Goal: Information Seeking & Learning: Learn about a topic

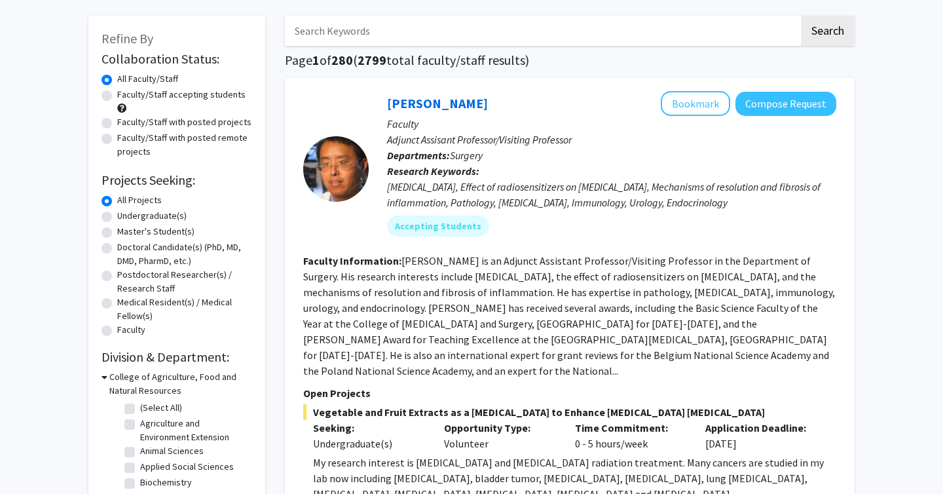
scroll to position [69, 0]
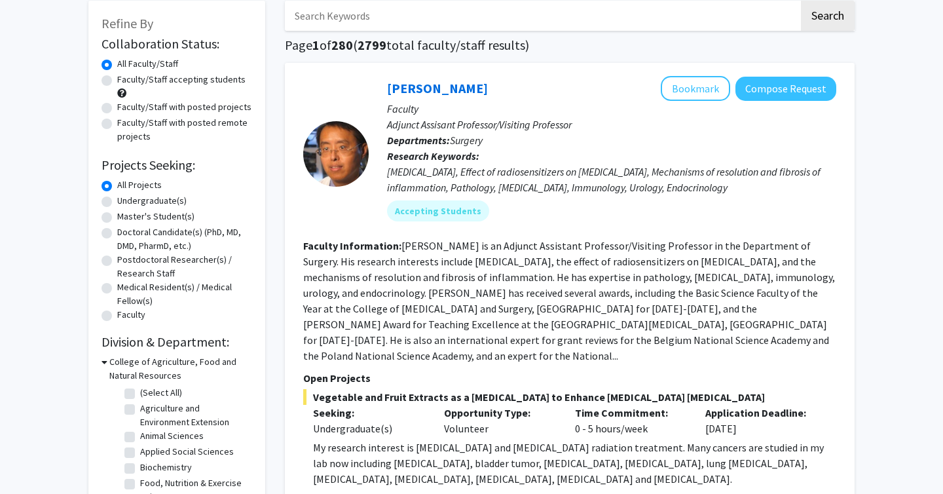
click at [399, 179] on div "[MEDICAL_DATA], Effect of radiosensitizers on [MEDICAL_DATA], Mechanisms of res…" at bounding box center [611, 179] width 449 height 31
drag, startPoint x: 527, startPoint y: 173, endPoint x: 624, endPoint y: 173, distance: 96.9
click at [624, 173] on div "[MEDICAL_DATA], Effect of radiosensitizers on [MEDICAL_DATA], Mechanisms of res…" at bounding box center [611, 179] width 449 height 31
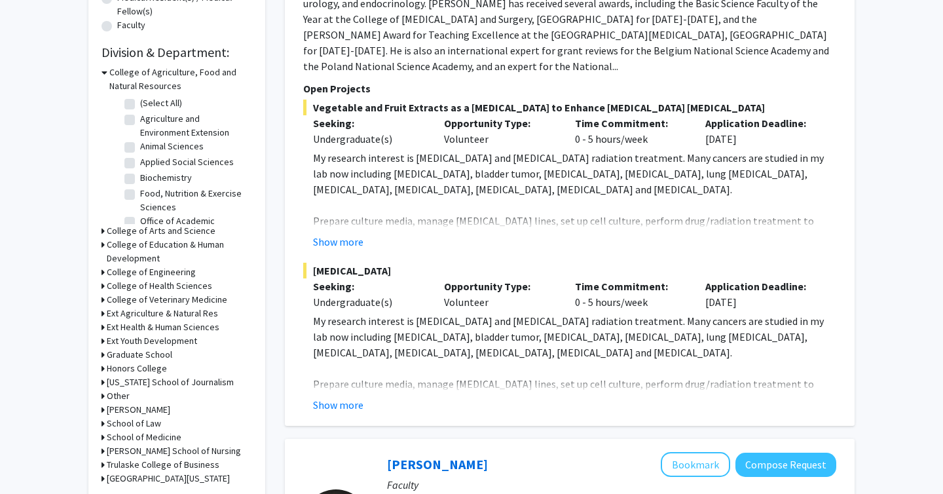
drag, startPoint x: 624, startPoint y: 173, endPoint x: 624, endPoint y: 165, distance: 8.5
click at [624, 165] on p "My research interest is [MEDICAL_DATA] and [MEDICAL_DATA] radiation treatment. …" at bounding box center [574, 173] width 523 height 47
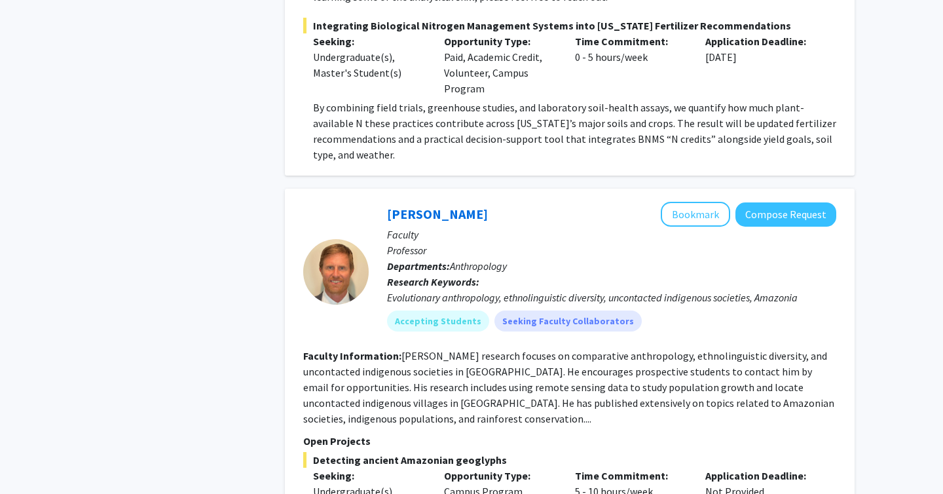
scroll to position [5681, 0]
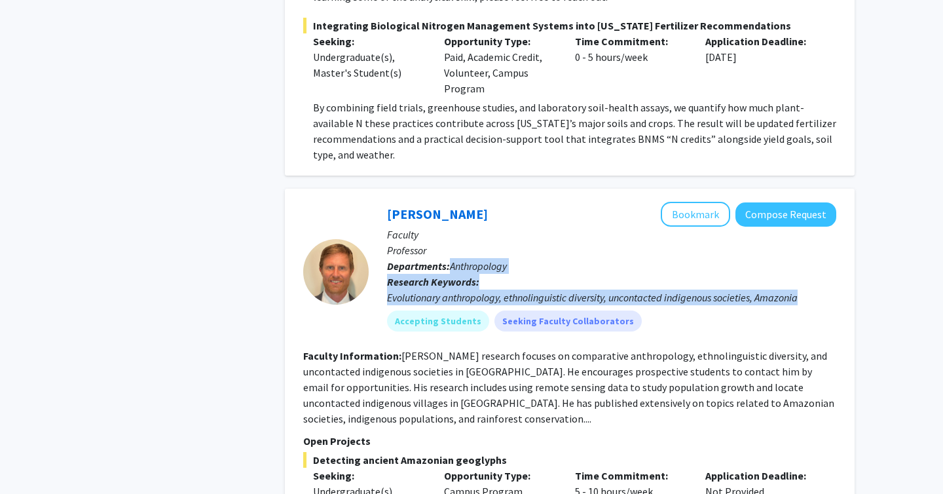
drag, startPoint x: 448, startPoint y: 208, endPoint x: 659, endPoint y: 243, distance: 213.0
click at [659, 243] on div "[PERSON_NAME] Bookmark Compose Request Faculty Professor Departments: Anthropol…" at bounding box center [602, 271] width 467 height 139
click at [660, 308] on div "Accepting Students Seeking Faculty Collaborators" at bounding box center [611, 321] width 454 height 26
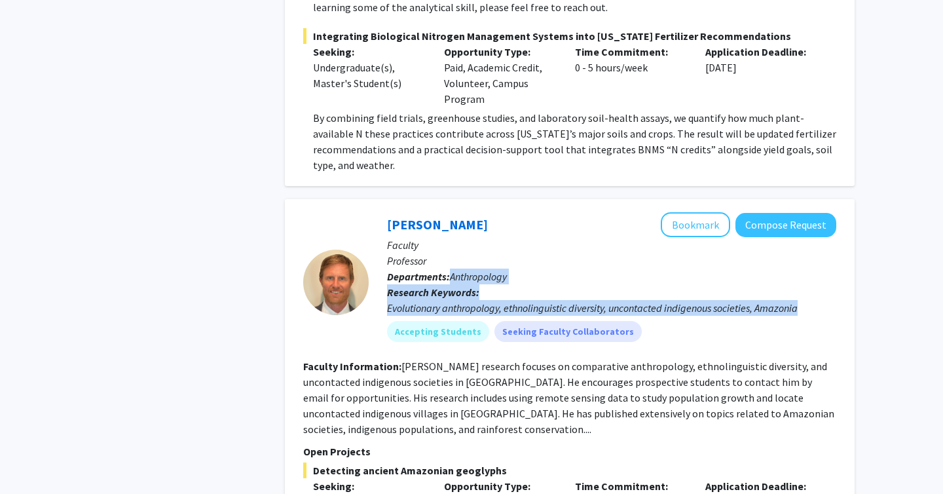
click at [645, 284] on p "Research Keywords: Evolutionary anthropology, ethnolinguistic diversity, uncont…" at bounding box center [611, 299] width 449 height 31
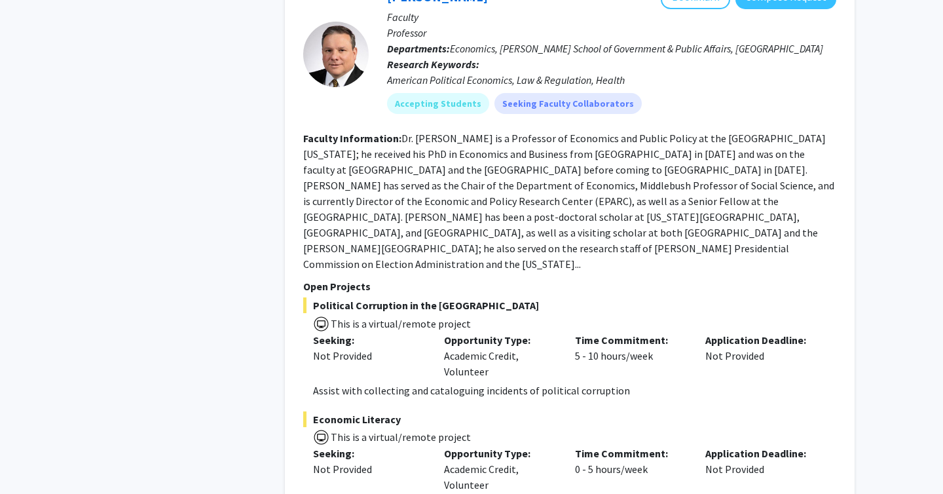
scroll to position [6687, 0]
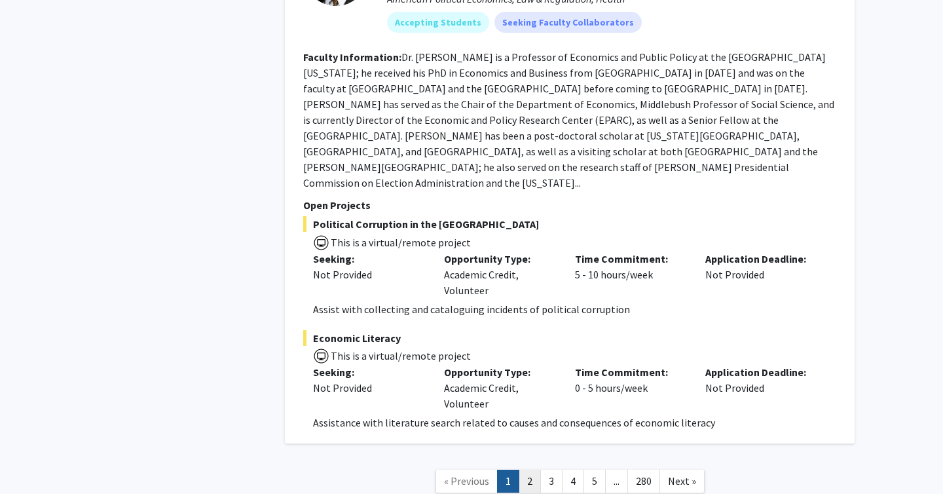
click at [528, 469] on link "2" at bounding box center [530, 480] width 22 height 23
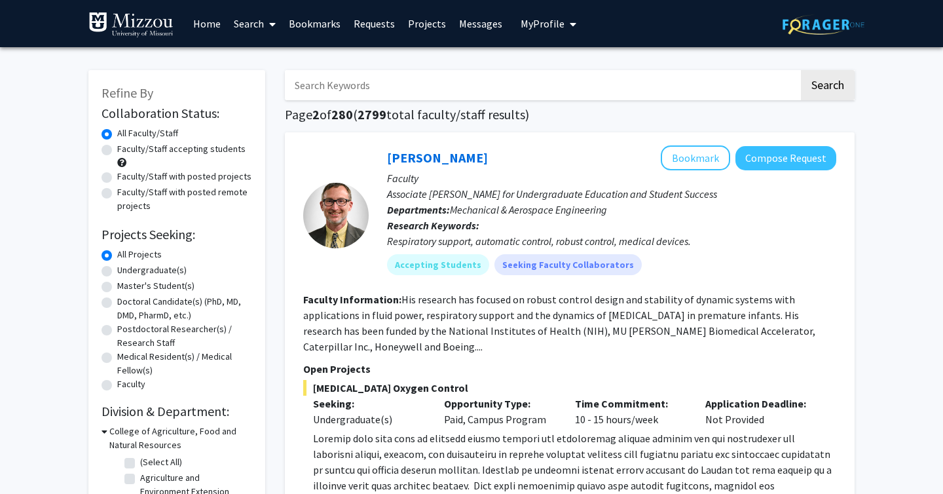
click at [361, 92] on input "Search Keywords" at bounding box center [542, 85] width 514 height 30
click at [801, 70] on button "Search" at bounding box center [828, 85] width 54 height 30
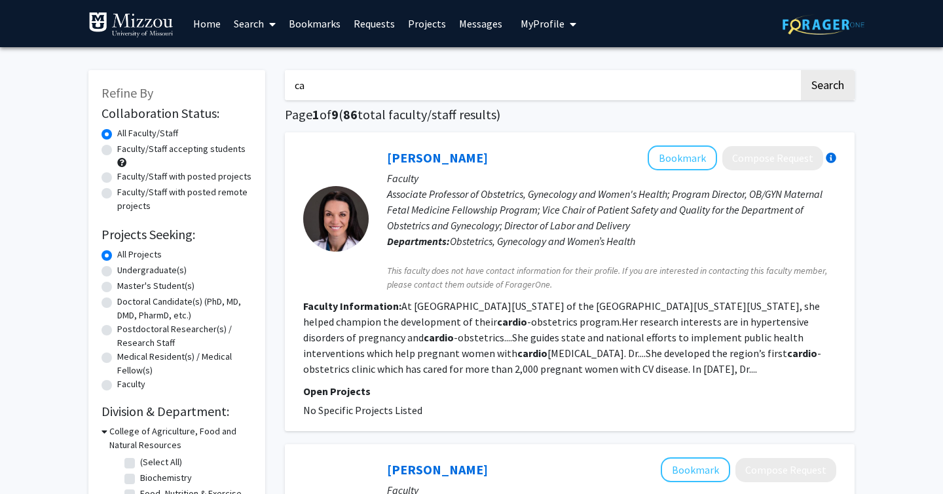
type input "c"
click at [801, 70] on button "Search" at bounding box center [828, 85] width 54 height 30
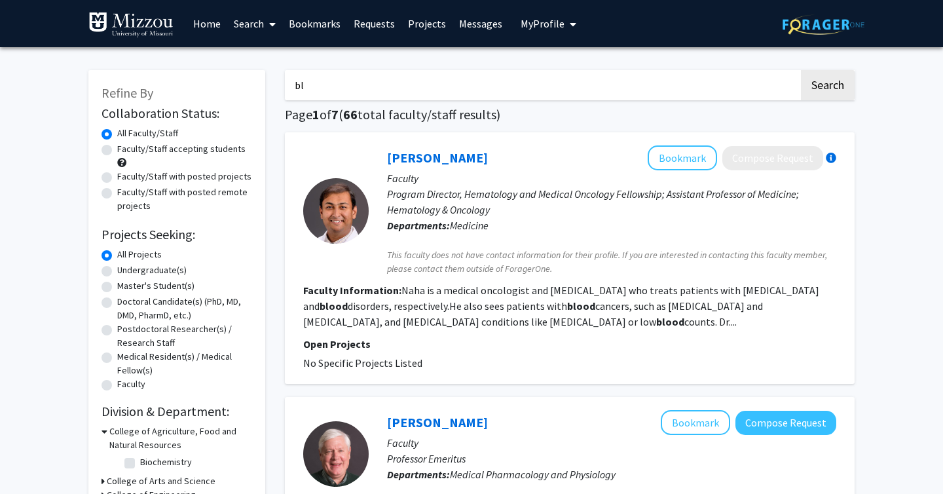
type input "b"
click at [801, 70] on button "Search" at bounding box center [828, 85] width 54 height 30
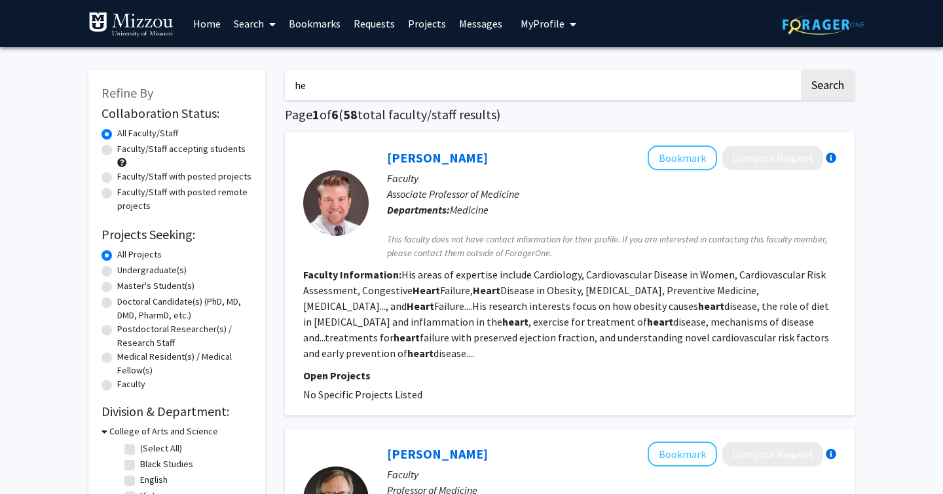
type input "h"
click at [801, 70] on button "Search" at bounding box center [828, 85] width 54 height 30
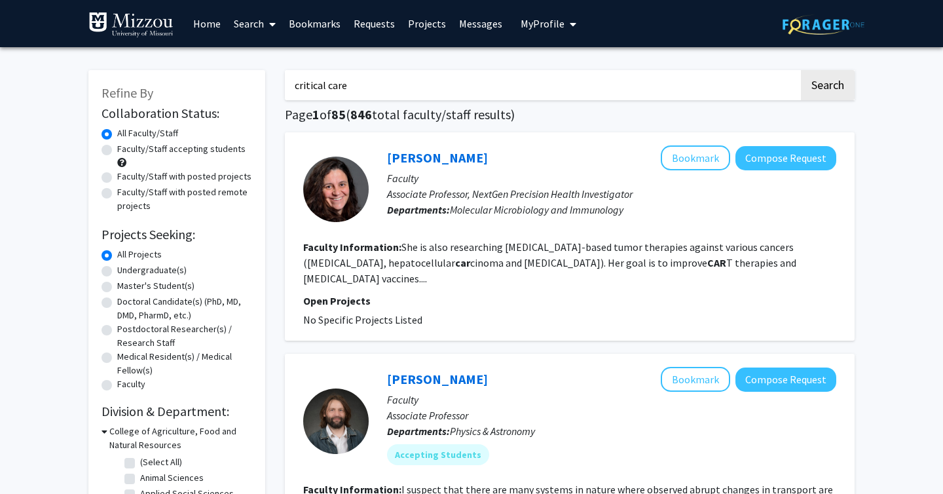
click at [801, 70] on button "Search" at bounding box center [828, 85] width 54 height 30
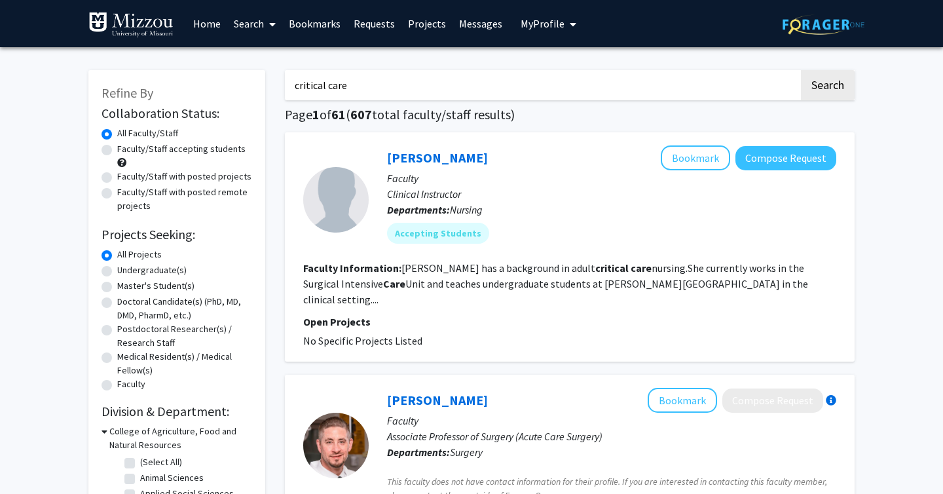
drag, startPoint x: 379, startPoint y: 90, endPoint x: 253, endPoint y: 91, distance: 126.4
type input "emergency medicine"
click at [801, 70] on button "Search" at bounding box center [828, 85] width 54 height 30
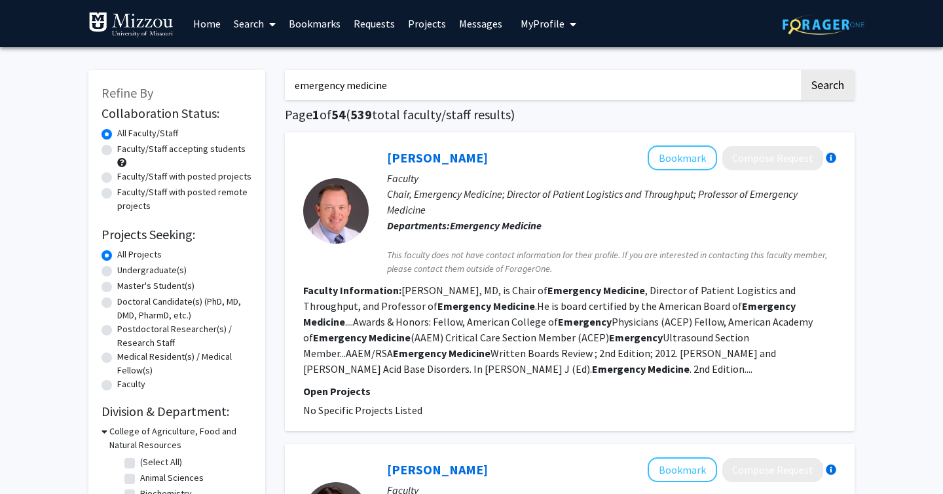
click at [168, 151] on label "Faculty/Staff accepting students" at bounding box center [181, 149] width 128 height 14
click at [126, 151] on input "Faculty/Staff accepting students" at bounding box center [121, 146] width 9 height 9
radio input "true"
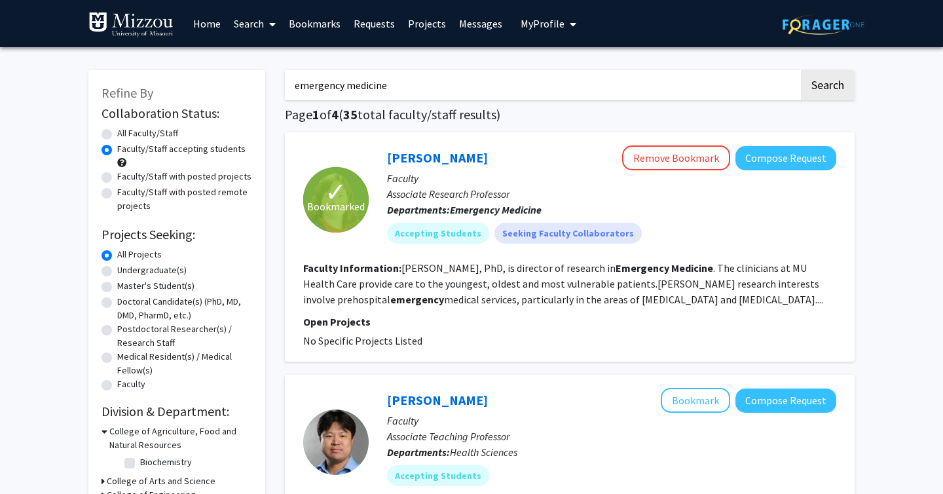
drag, startPoint x: 524, startPoint y: 94, endPoint x: 210, endPoint y: 98, distance: 314.3
type input "emergency medicin"
click at [300, 89] on input "emergency medicin" at bounding box center [542, 85] width 514 height 30
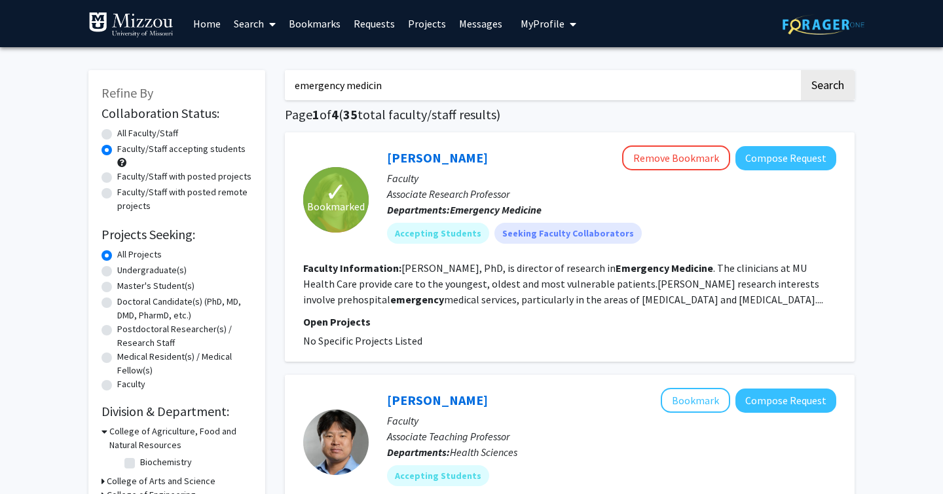
click at [300, 89] on input "emergency medicin" at bounding box center [542, 85] width 514 height 30
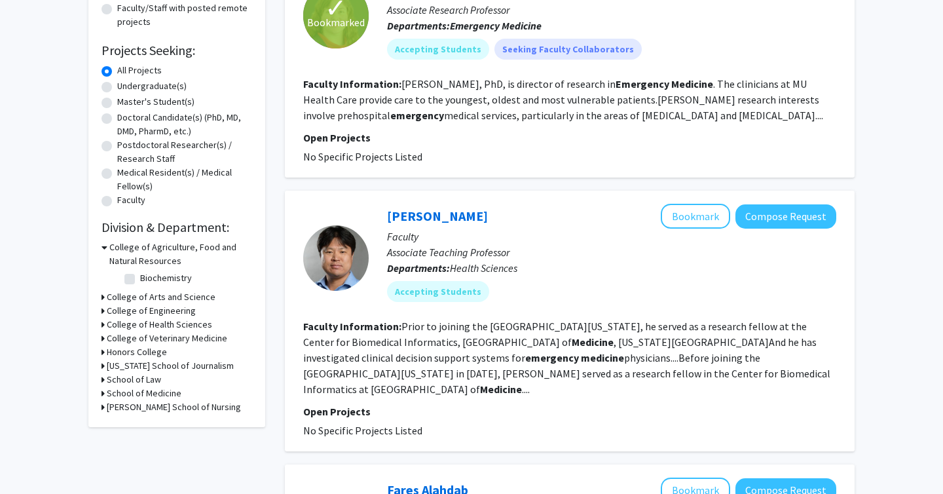
scroll to position [185, 0]
click at [111, 393] on h3 "School of Medicine" at bounding box center [144, 393] width 75 height 14
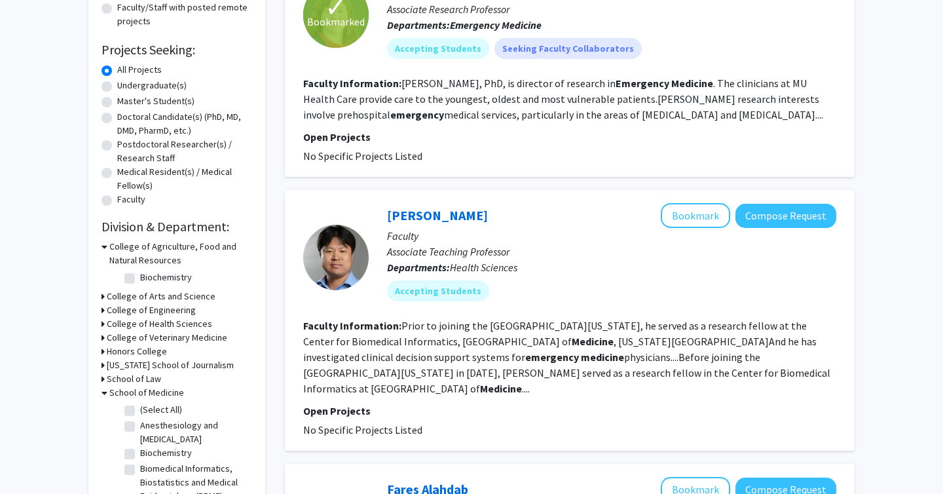
click at [140, 407] on label "(Select All)" at bounding box center [161, 410] width 42 height 14
click at [140, 407] on input "(Select All)" at bounding box center [144, 407] width 9 height 9
checkbox input "true"
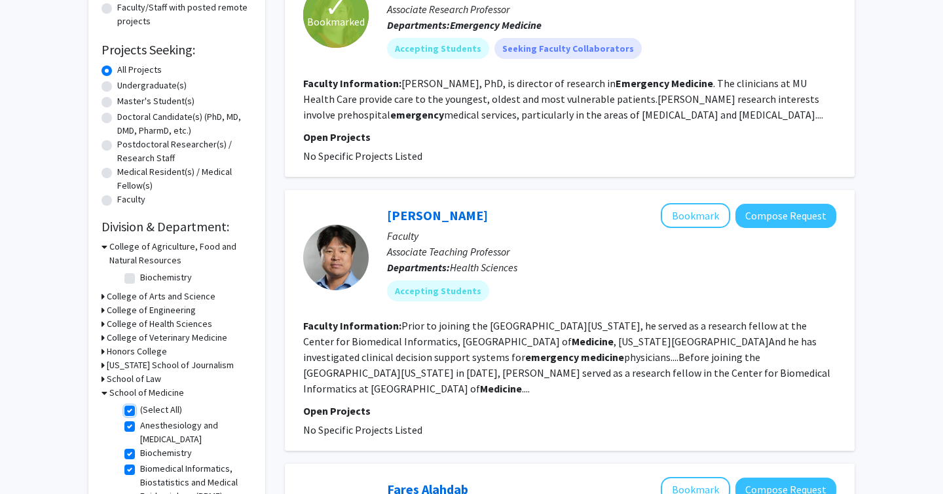
checkbox input "true"
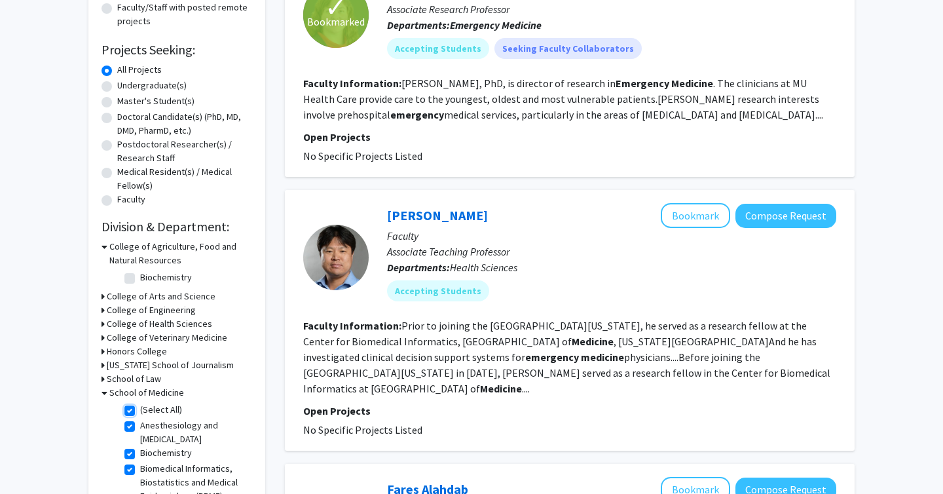
checkbox input "true"
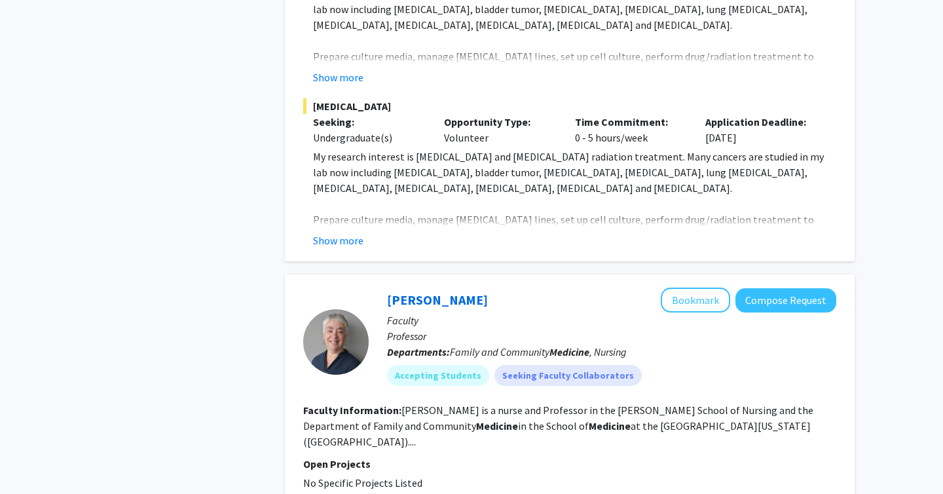
scroll to position [1287, 0]
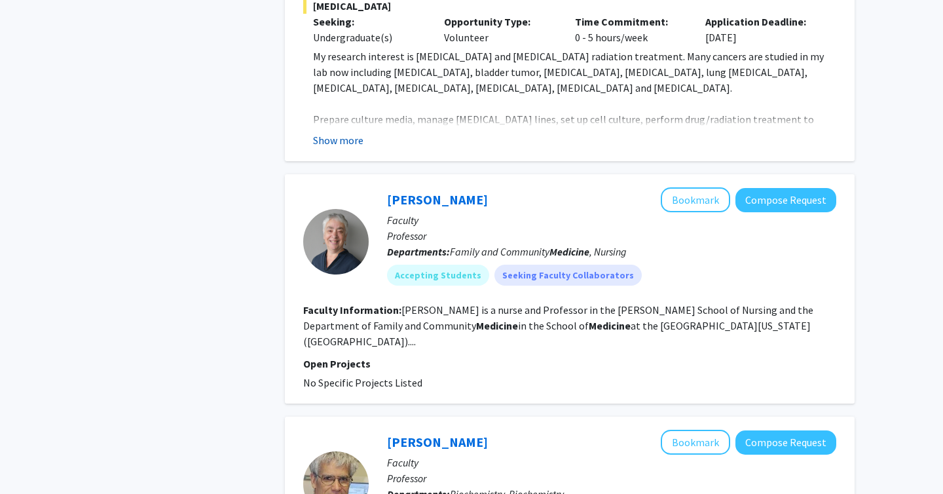
click at [339, 139] on button "Show more" at bounding box center [338, 140] width 50 height 16
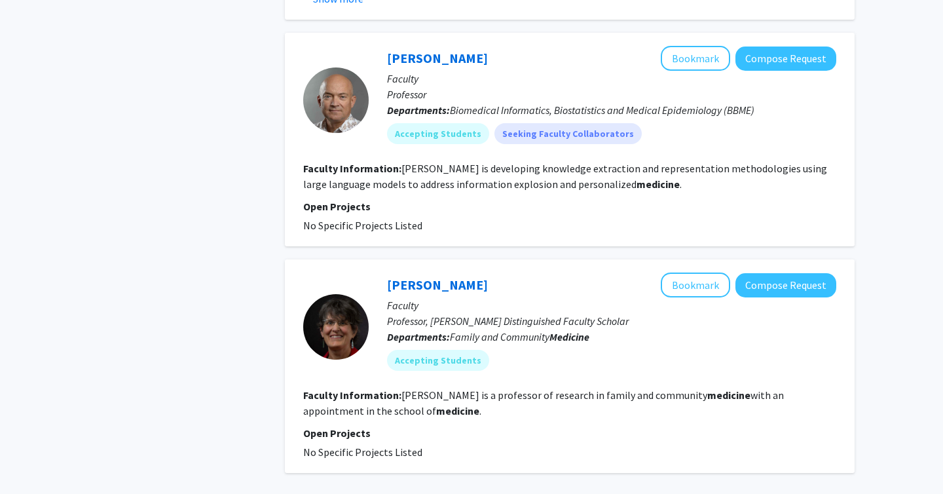
scroll to position [2989, 0]
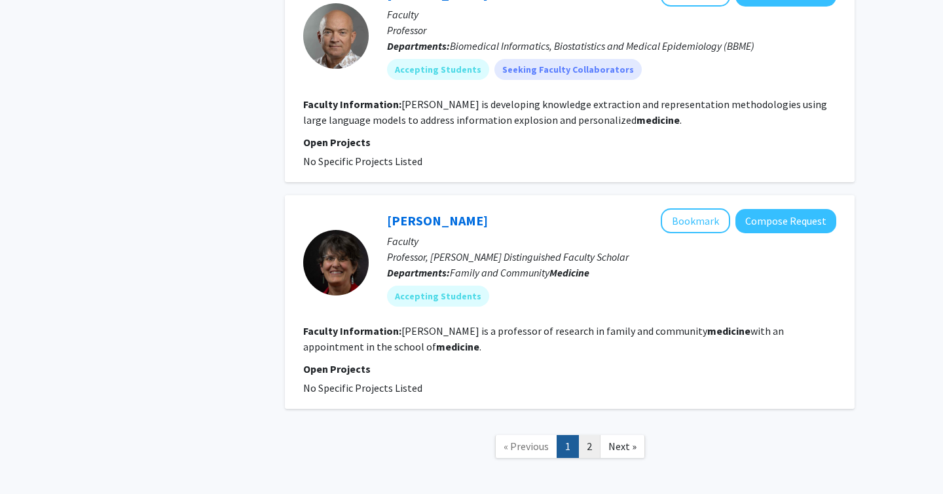
click at [590, 435] on link "2" at bounding box center [589, 446] width 22 height 23
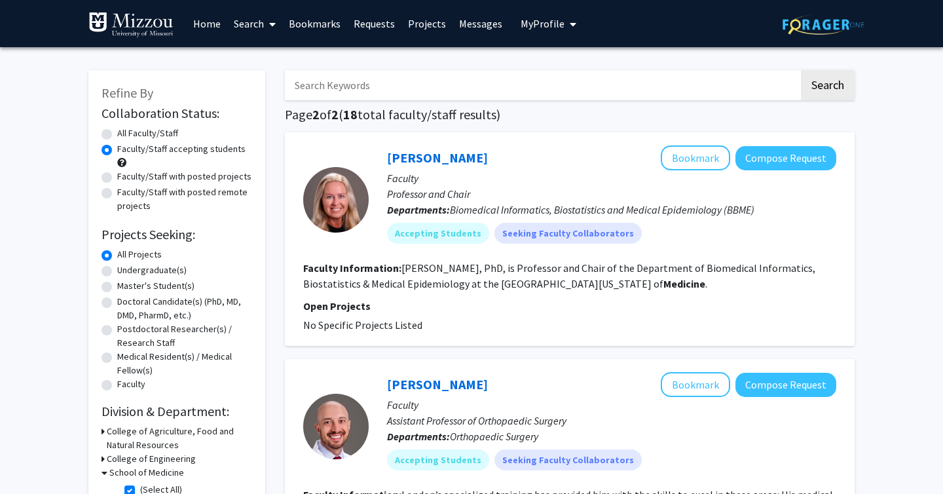
scroll to position [375, 0]
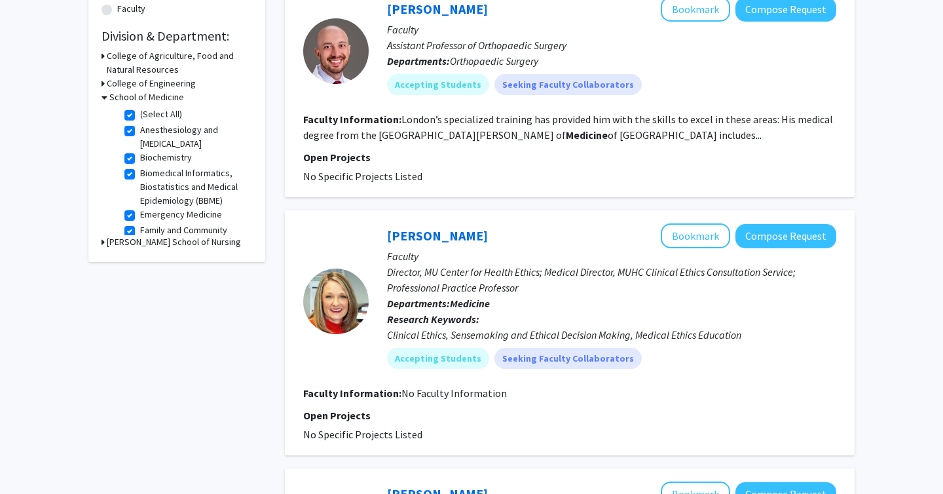
click at [140, 116] on label "(Select All)" at bounding box center [161, 114] width 42 height 14
click at [140, 116] on input "(Select All)" at bounding box center [144, 111] width 9 height 9
checkbox input "false"
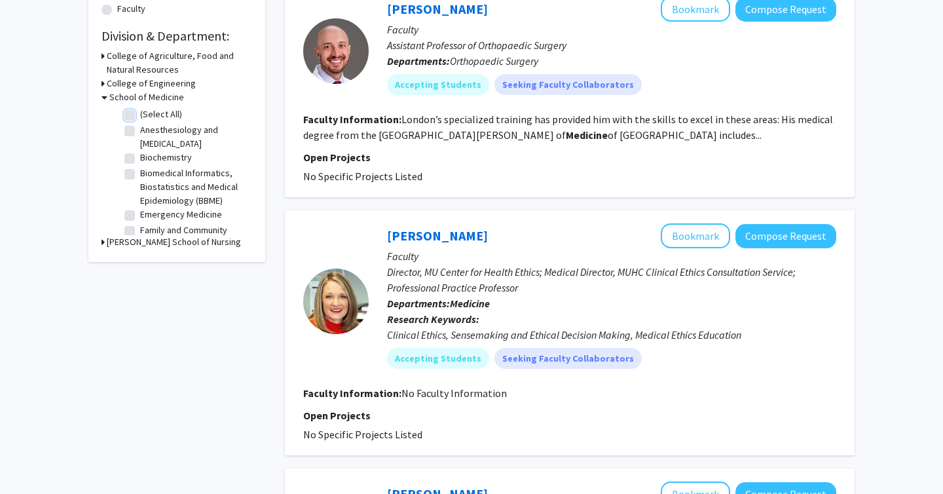
checkbox input "false"
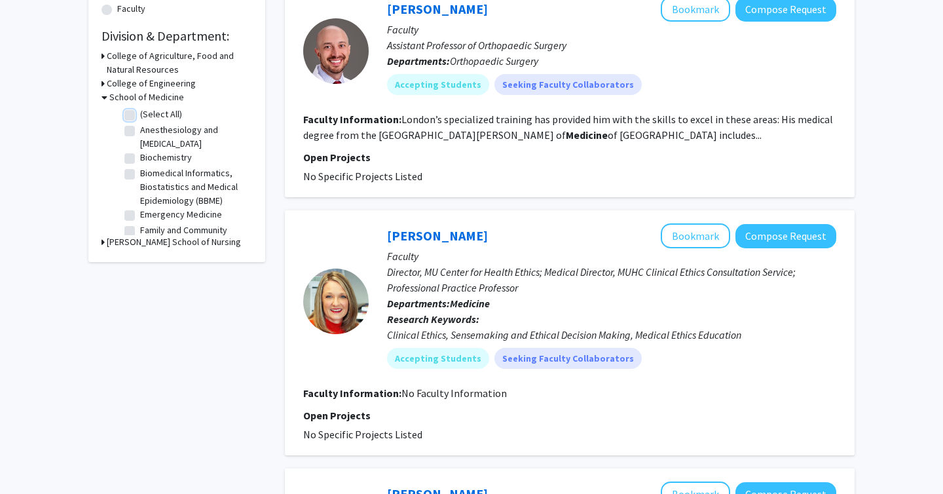
checkbox input "false"
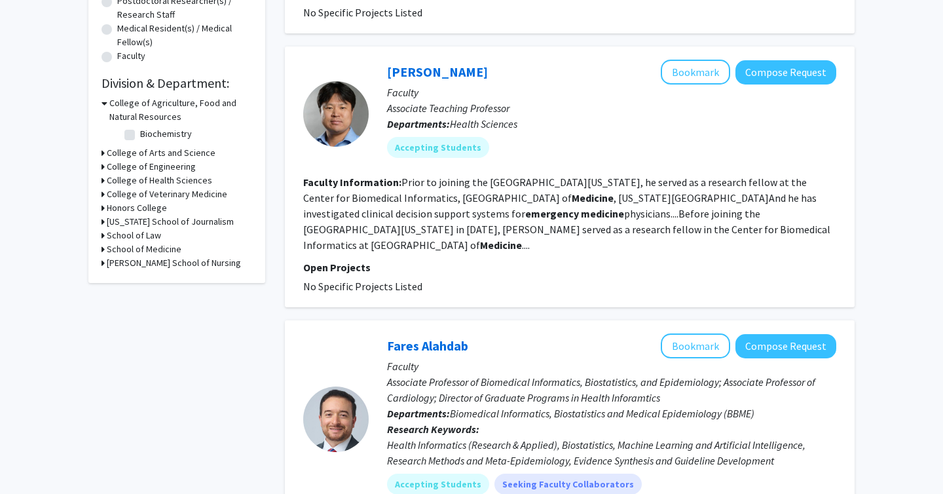
scroll to position [326, 0]
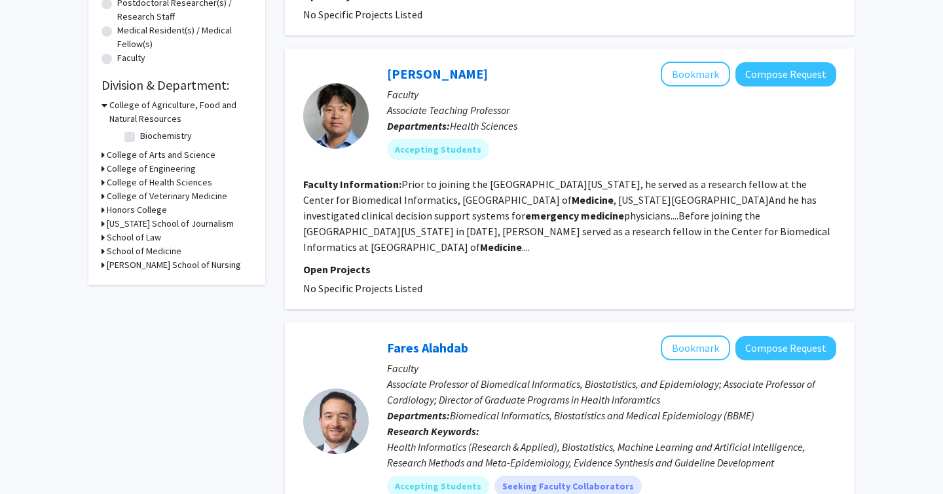
click at [126, 180] on h3 "College of Health Sciences" at bounding box center [159, 182] width 105 height 14
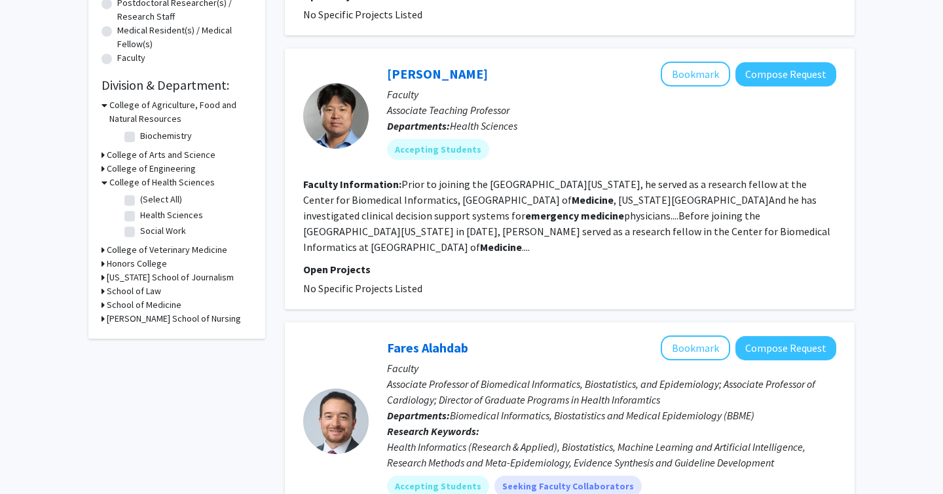
click at [130, 193] on fg-checkbox "(Select All) (Select All)" at bounding box center [186, 200] width 124 height 16
click at [136, 198] on fg-checkbox "(Select All) (Select All)" at bounding box center [186, 200] width 124 height 16
click at [140, 200] on label "(Select All)" at bounding box center [161, 199] width 42 height 14
click at [140, 200] on input "(Select All)" at bounding box center [144, 196] width 9 height 9
checkbox input "true"
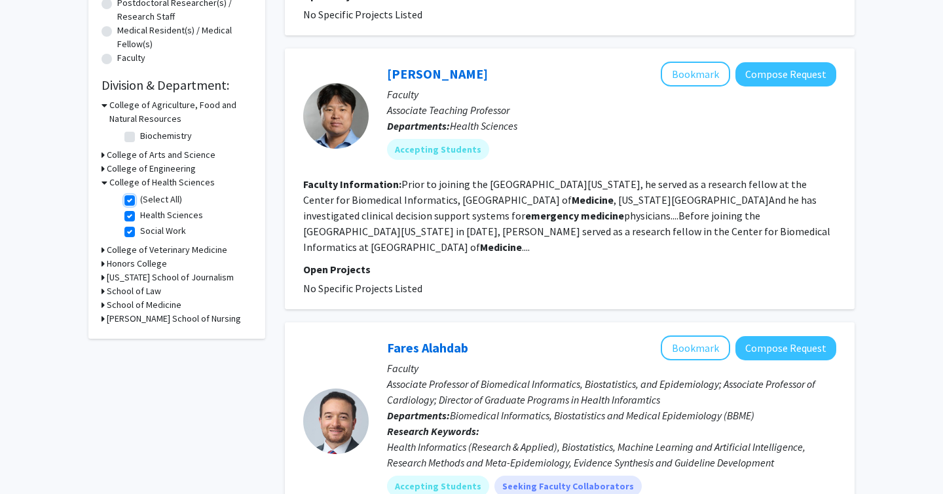
checkbox input "true"
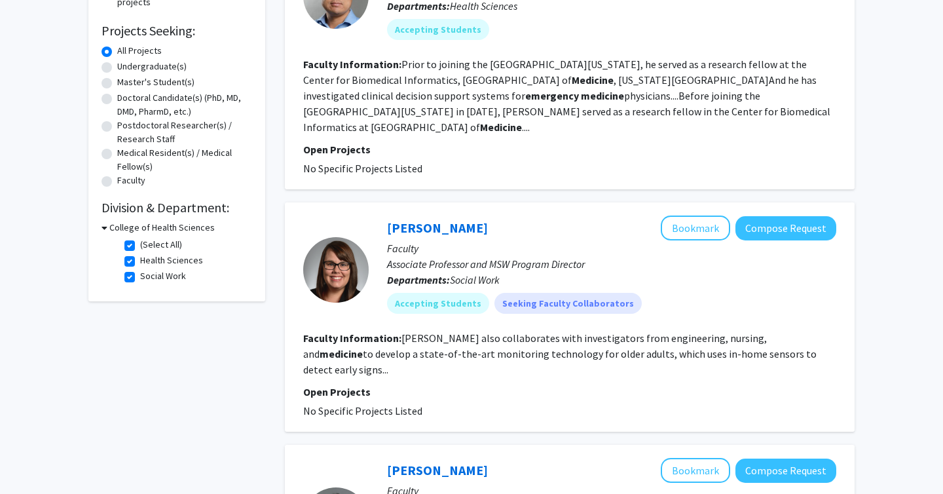
scroll to position [238, 0]
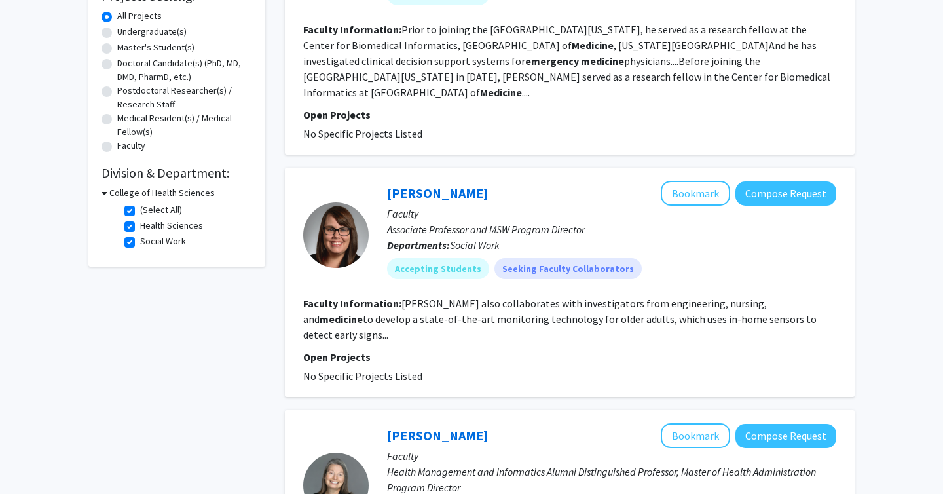
click at [140, 210] on label "(Select All)" at bounding box center [161, 210] width 42 height 14
click at [140, 210] on input "(Select All)" at bounding box center [144, 207] width 9 height 9
checkbox input "false"
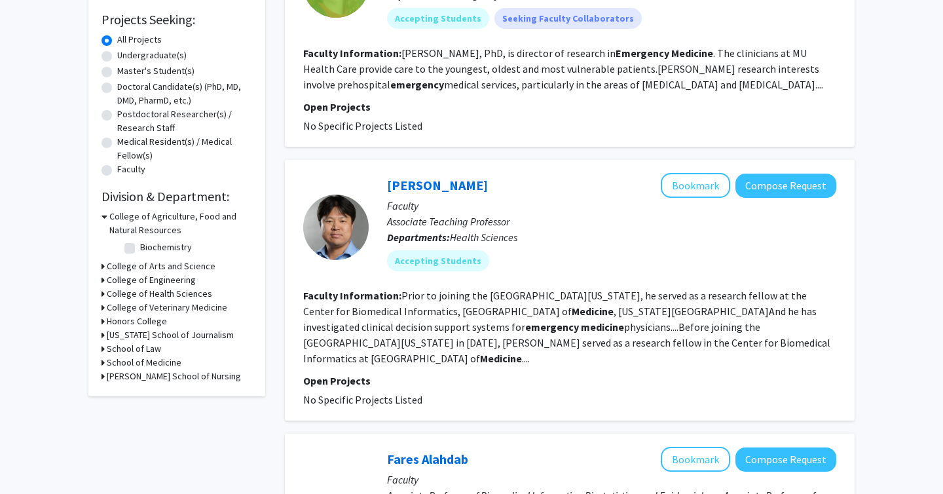
scroll to position [276, 0]
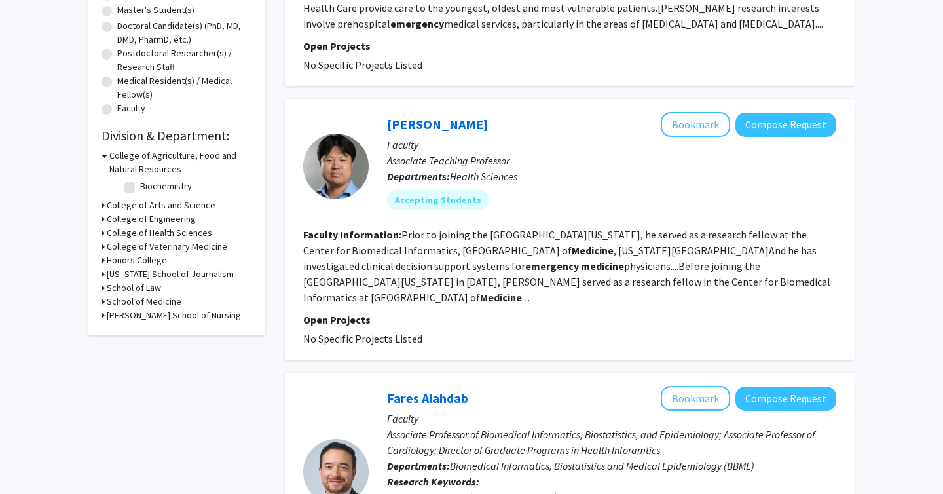
click at [116, 198] on div "College of Agriculture, Food and Natural Resources Biochemistry Biochemistry" at bounding box center [176, 174] width 151 height 50
click at [115, 200] on h3 "College of Arts and Science" at bounding box center [161, 205] width 109 height 14
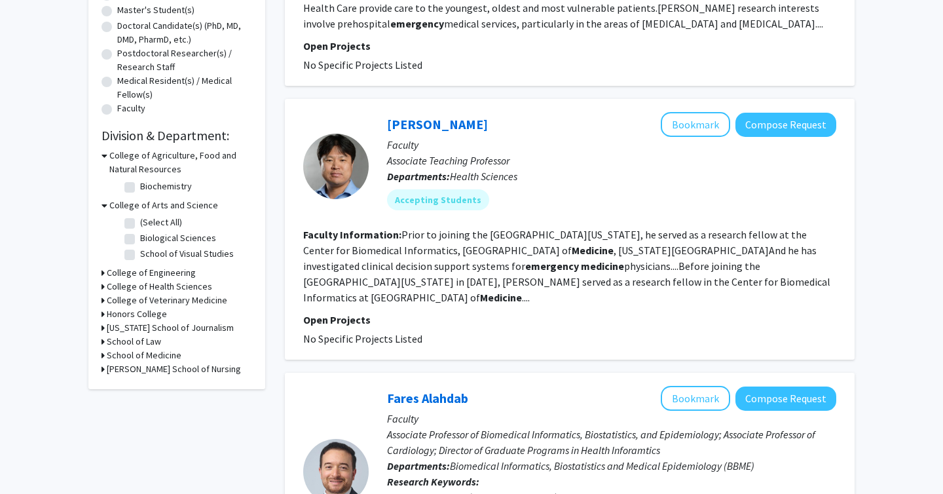
click at [140, 235] on label "Biological Sciences" at bounding box center [178, 238] width 76 height 14
click at [140, 235] on input "Biological Sciences" at bounding box center [144, 235] width 9 height 9
checkbox input "true"
